Goal: Navigation & Orientation: Find specific page/section

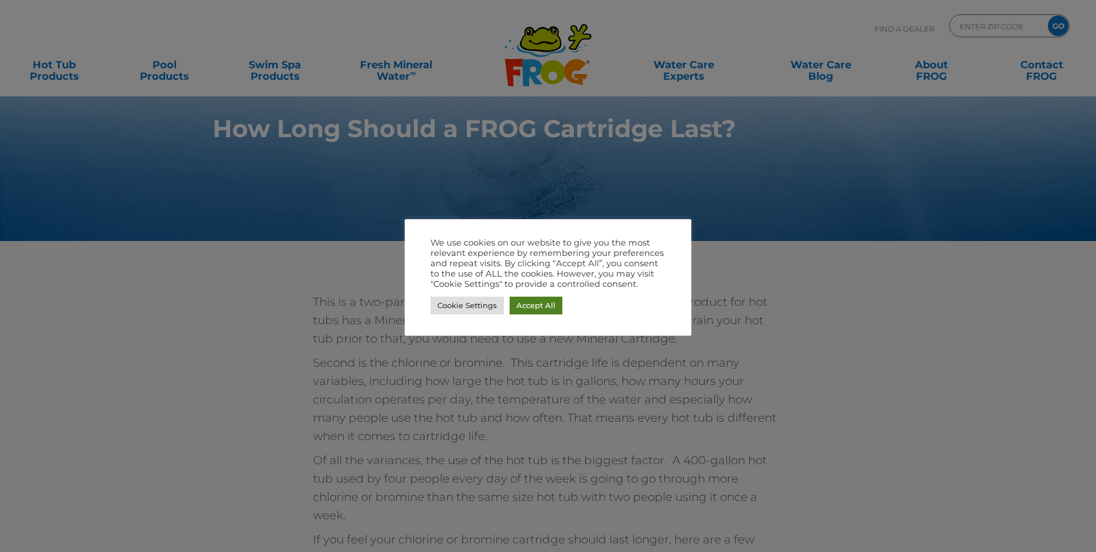
click at [537, 300] on link "Accept All" at bounding box center [536, 305] width 53 height 18
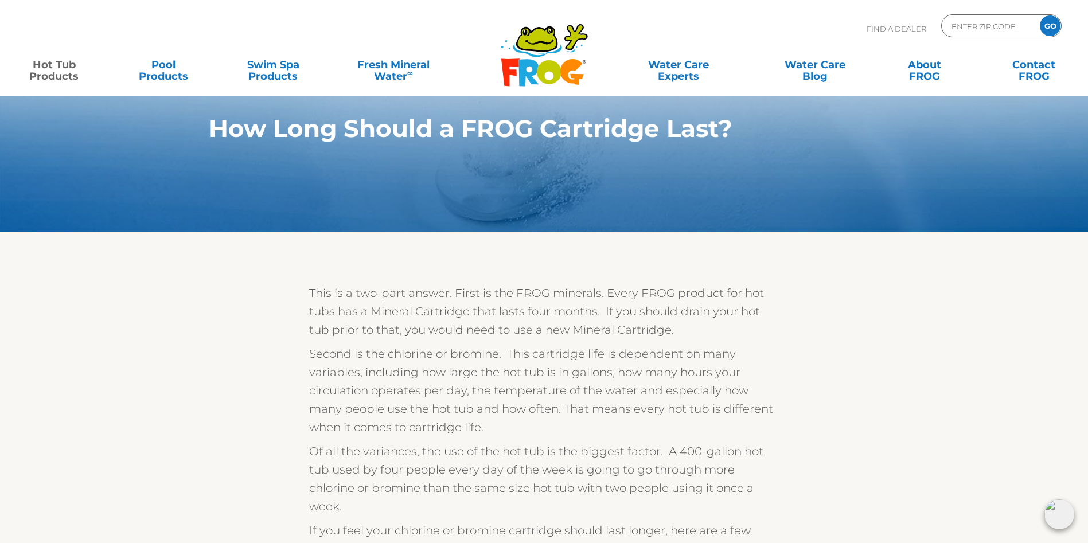
click at [42, 65] on link "Hot Tub Products" at bounding box center [53, 64] width 85 height 23
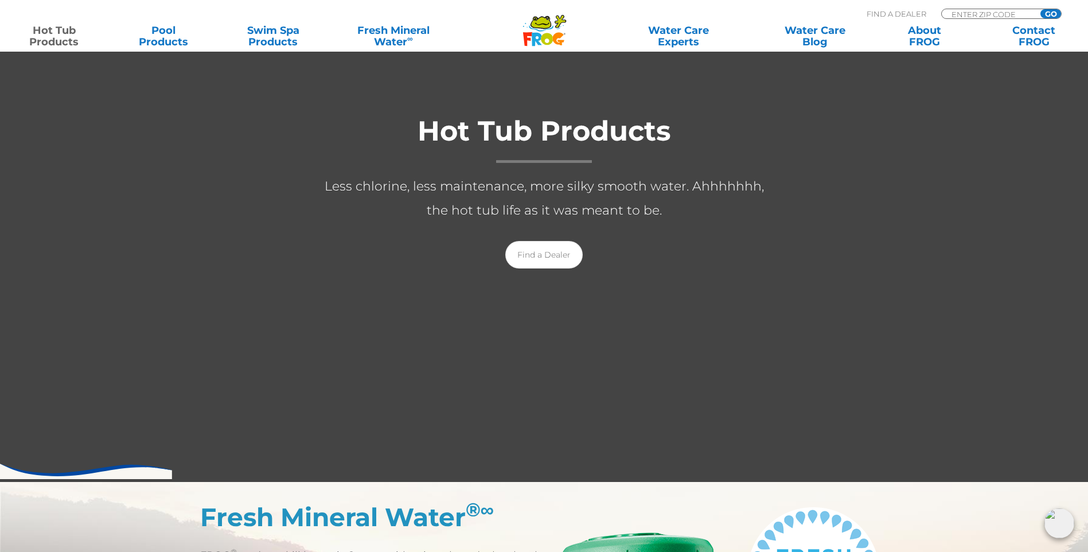
scroll to position [115, 0]
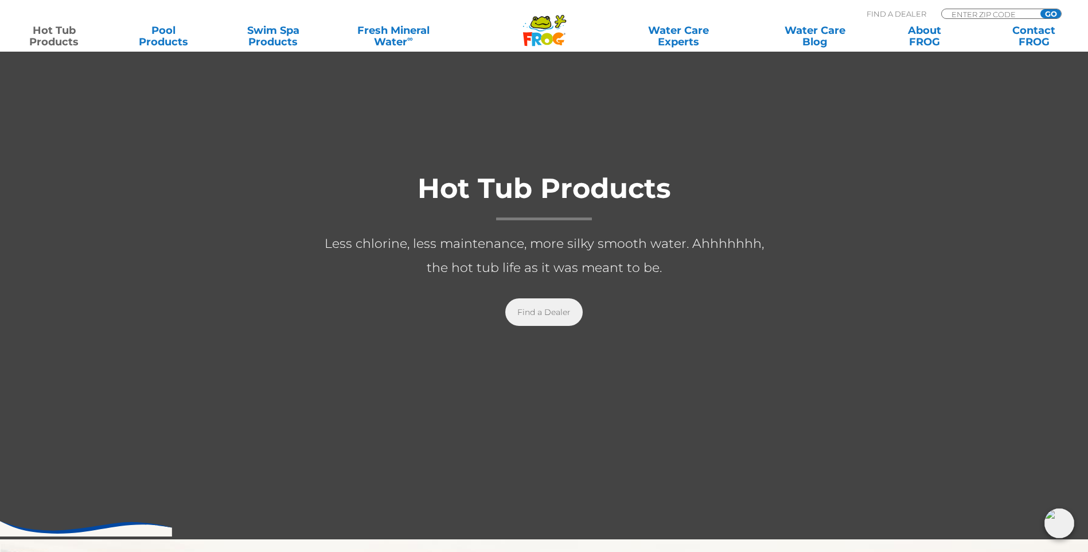
click at [537, 306] on link "Find a Dealer" at bounding box center [543, 312] width 77 height 28
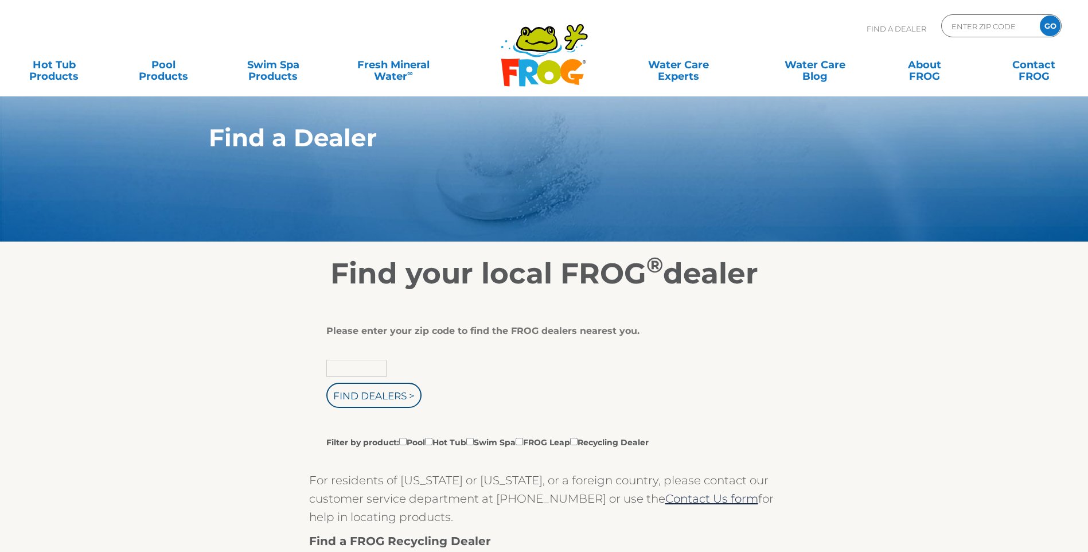
click at [367, 373] on input "text" at bounding box center [356, 367] width 60 height 17
type input "60185"
click at [326, 382] on input "Find Dealers >" at bounding box center [373, 394] width 95 height 25
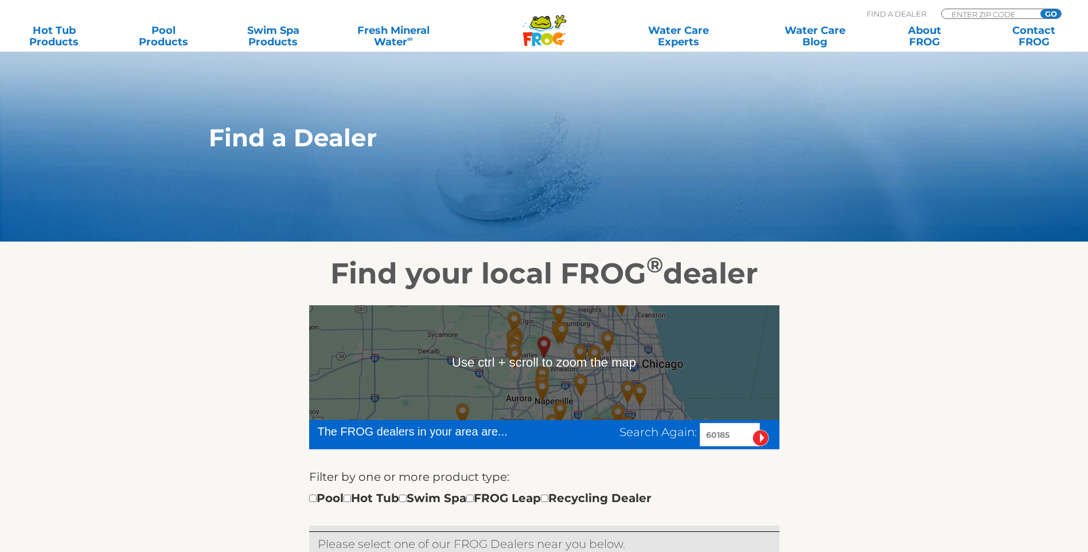
scroll to position [172, 0]
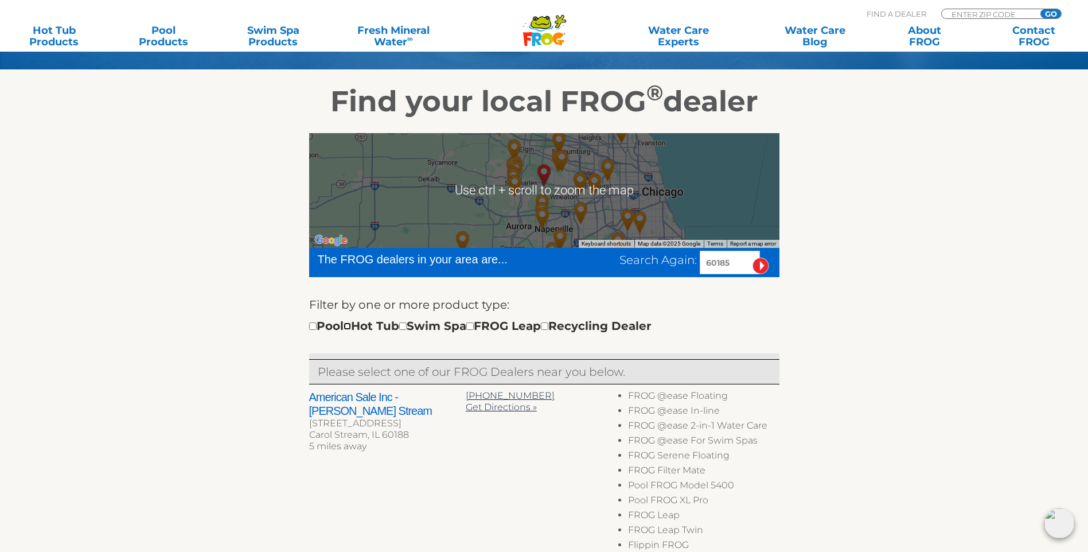
click at [351, 330] on input "checkbox" at bounding box center [346, 325] width 7 height 7
checkbox input "true"
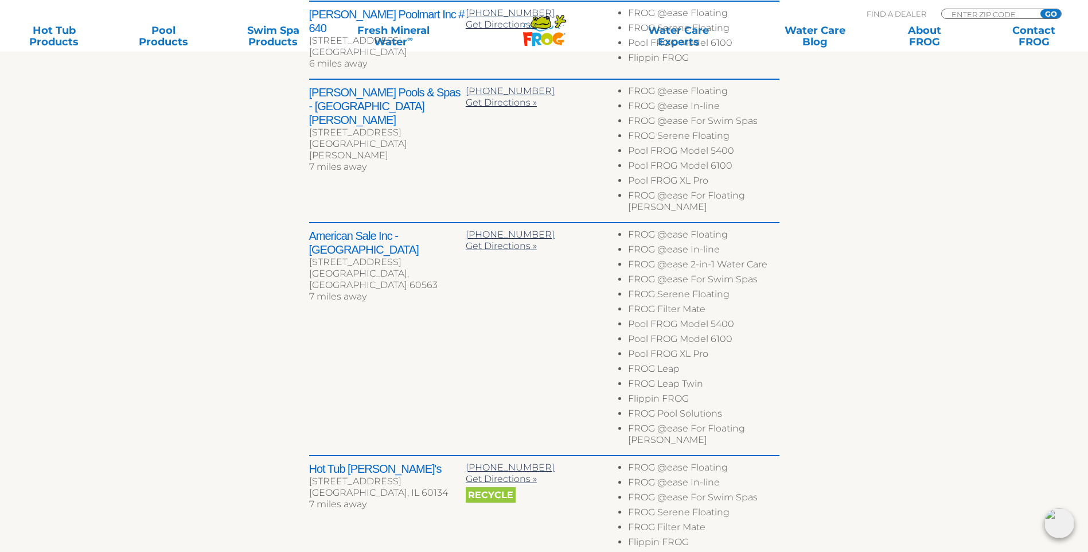
scroll to position [715, 0]
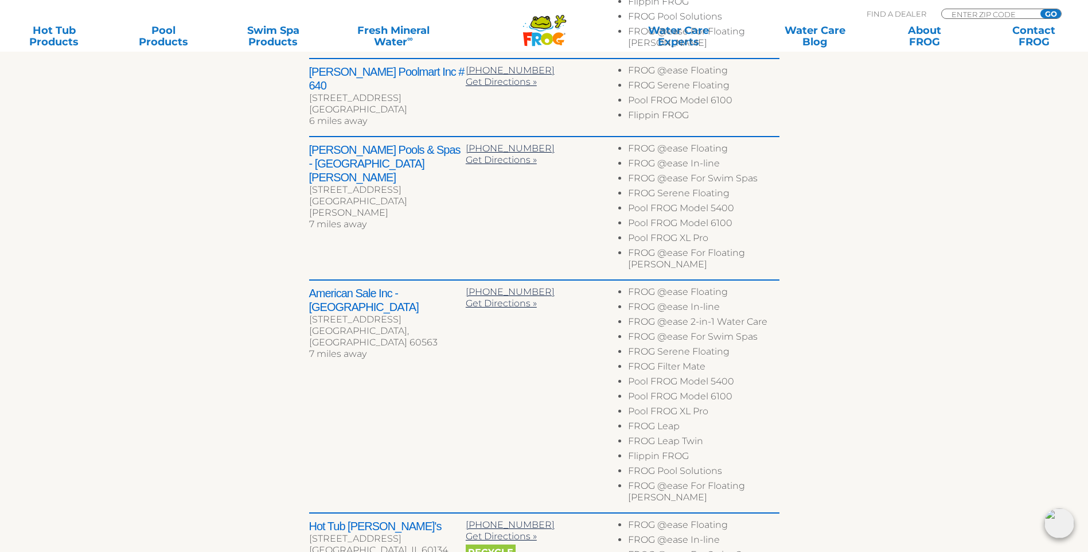
click at [398, 143] on h2 "[PERSON_NAME] Pools & Spas - [GEOGRAPHIC_DATA][PERSON_NAME]" at bounding box center [387, 163] width 157 height 41
click at [475, 154] on span "Get Directions »" at bounding box center [501, 159] width 71 height 11
click at [502, 298] on span "Get Directions »" at bounding box center [501, 303] width 71 height 11
